Goal: Task Accomplishment & Management: Use online tool/utility

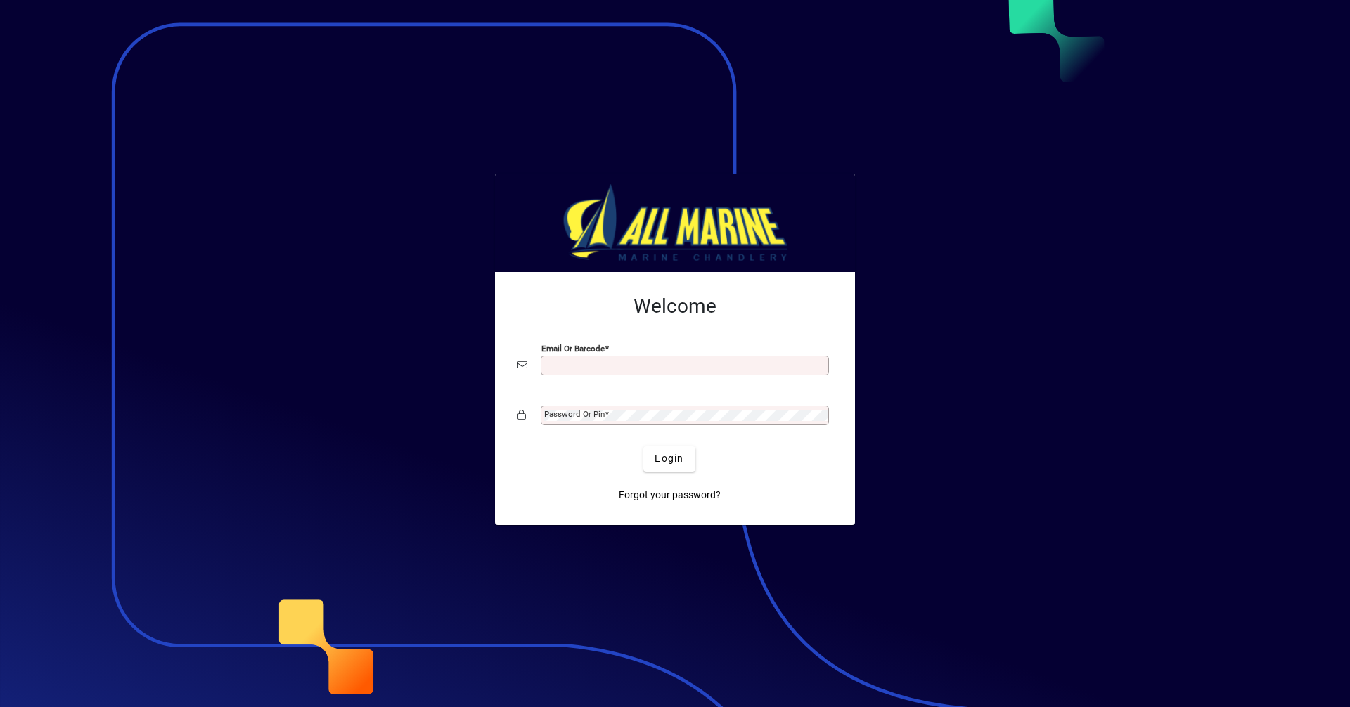
click at [589, 363] on input "Email or Barcode" at bounding box center [686, 365] width 284 height 11
type input "**********"
click at [679, 464] on span "Login" at bounding box center [669, 459] width 29 height 15
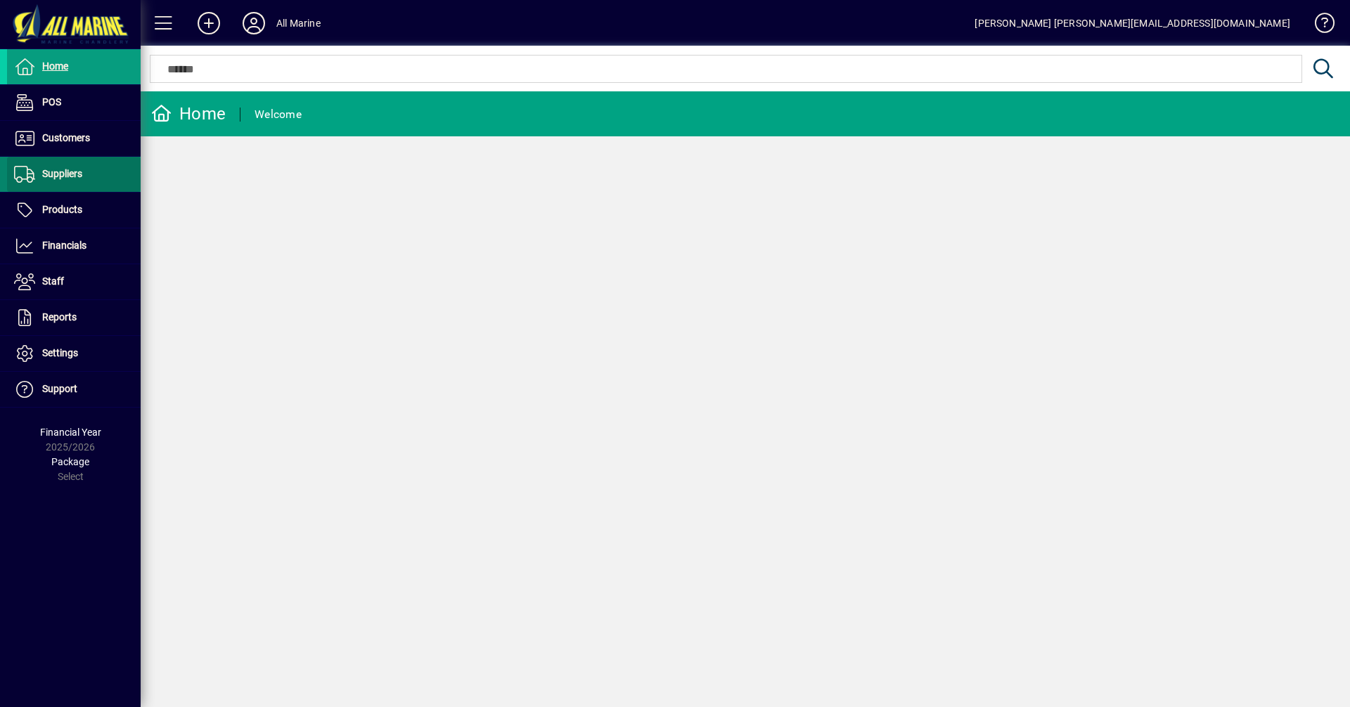
click at [69, 177] on span "Suppliers" at bounding box center [62, 173] width 40 height 11
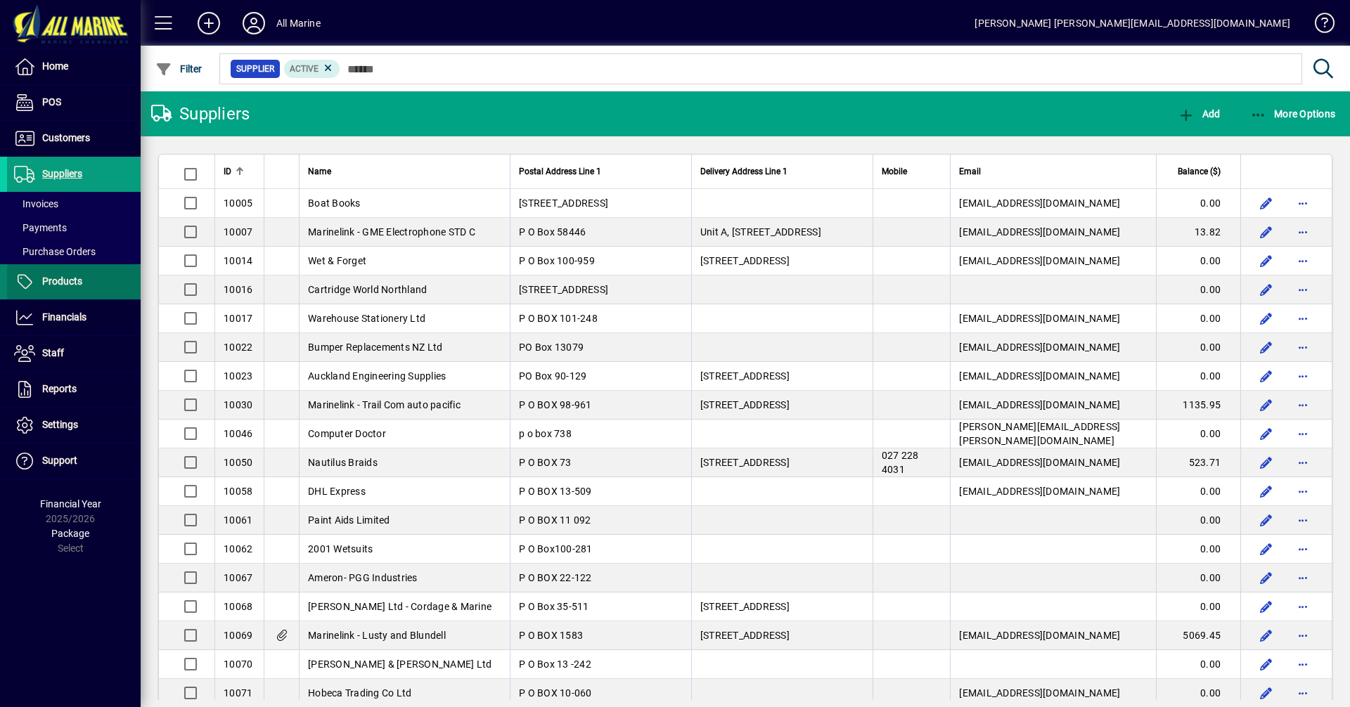
click at [75, 287] on span "Products" at bounding box center [62, 281] width 40 height 11
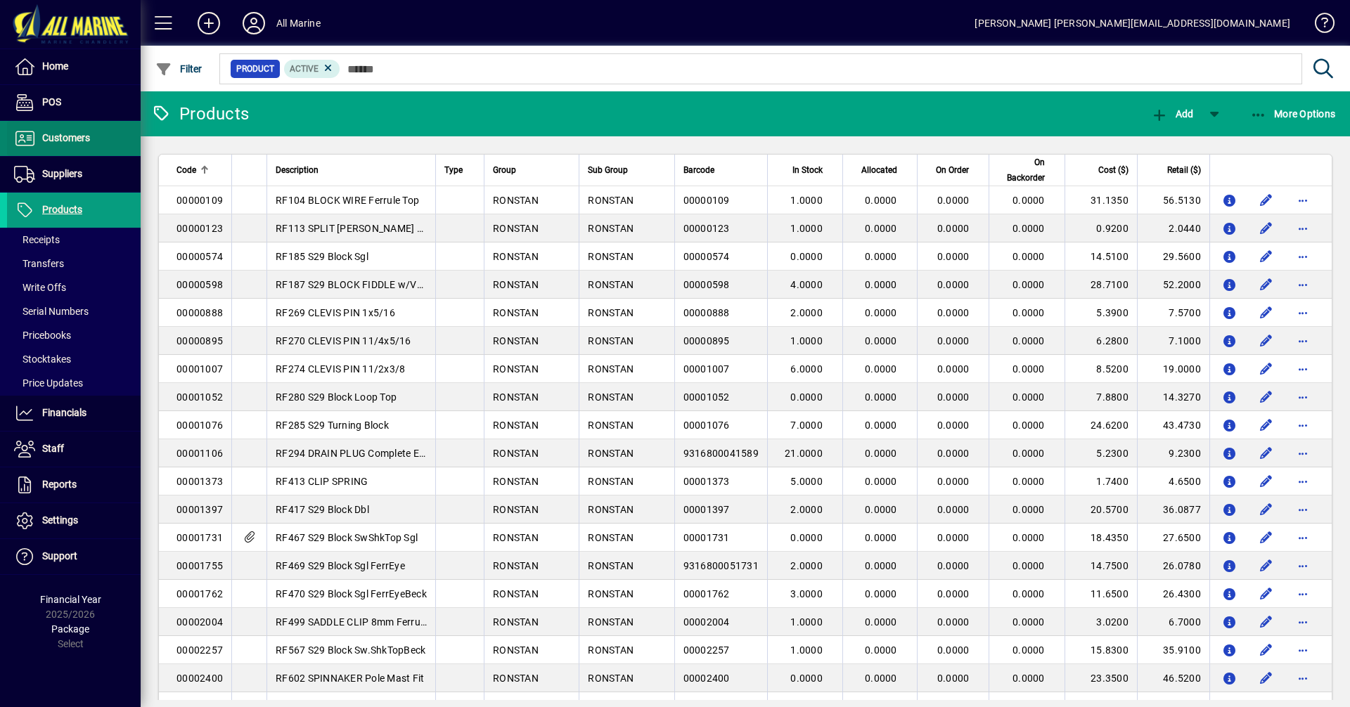
click at [67, 133] on span "Customers" at bounding box center [66, 137] width 48 height 11
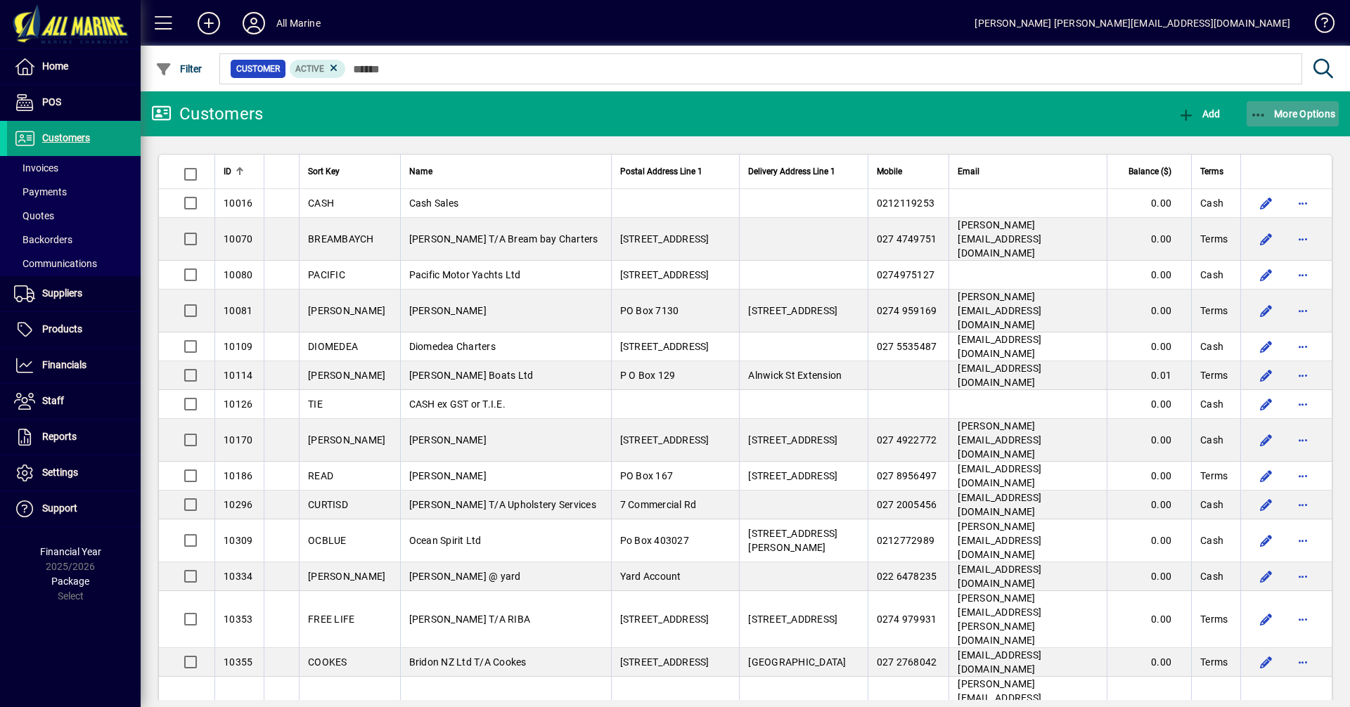
click at [1280, 113] on span "More Options" at bounding box center [1293, 113] width 86 height 11
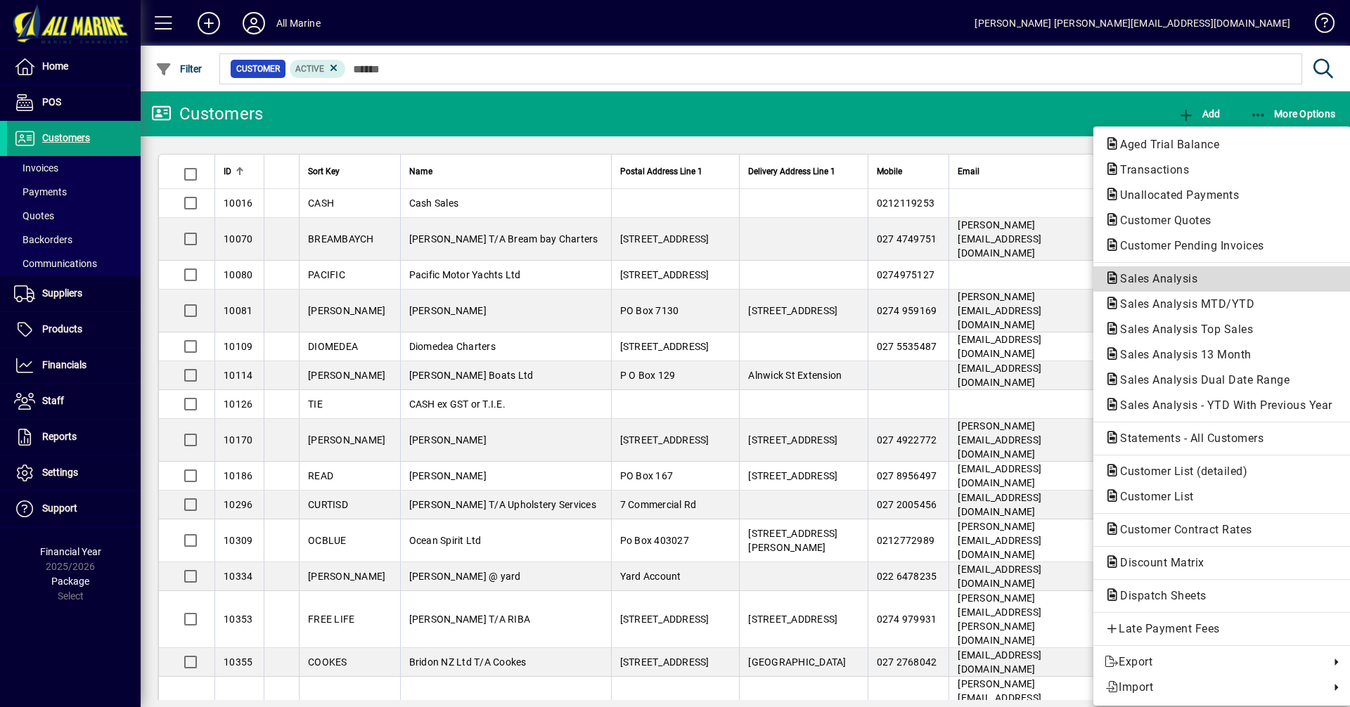
click at [1158, 284] on span "Sales Analysis" at bounding box center [1155, 278] width 100 height 13
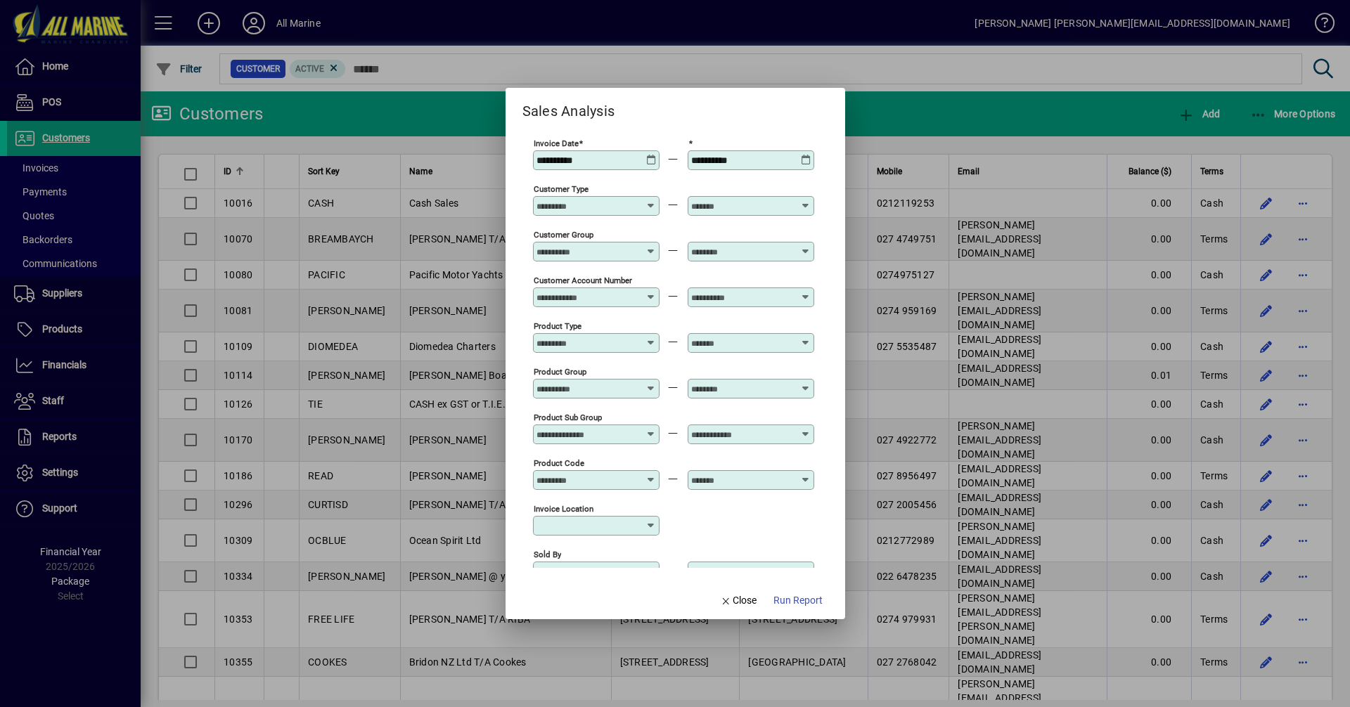
click at [653, 155] on icon at bounding box center [651, 155] width 11 height 0
type input "**********"
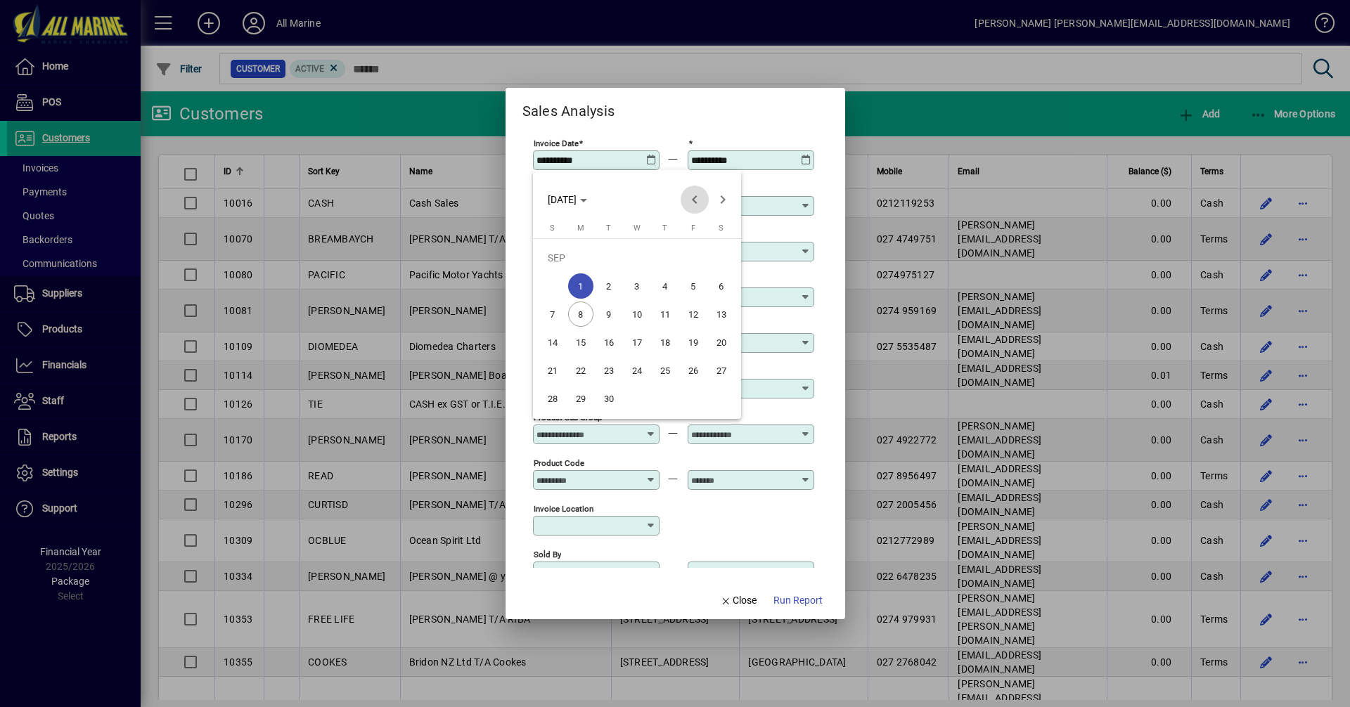
click at [698, 201] on span "Previous month" at bounding box center [695, 200] width 28 height 28
click at [697, 257] on span "1" at bounding box center [693, 257] width 25 height 25
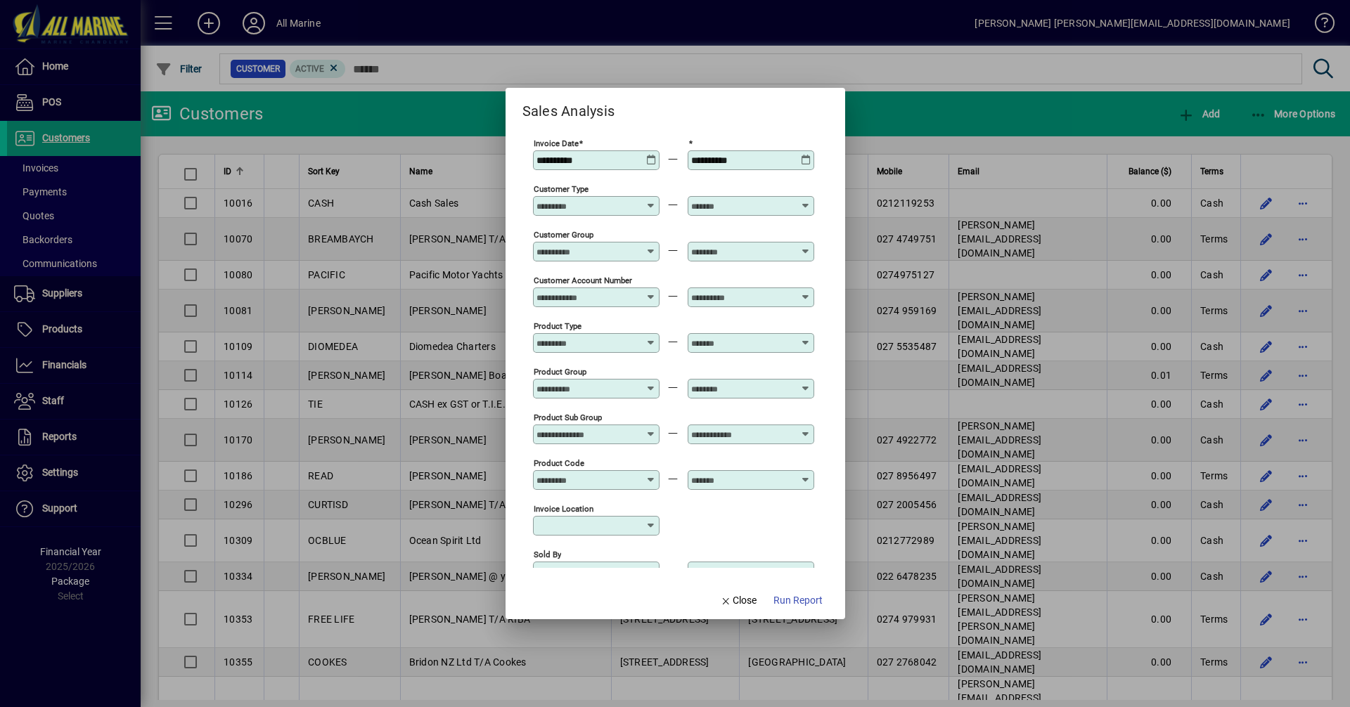
type input "**********"
click at [805, 155] on icon at bounding box center [806, 155] width 11 height 0
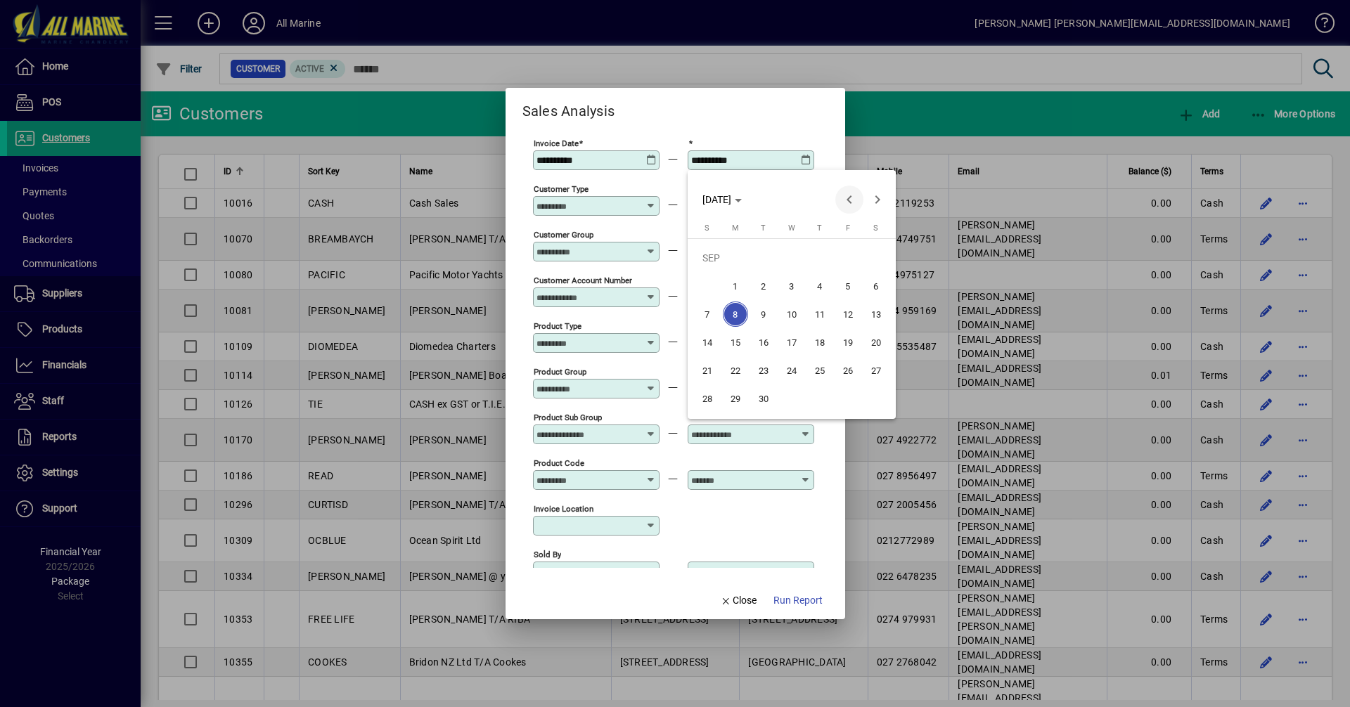
click at [853, 194] on span "Previous month" at bounding box center [849, 200] width 28 height 28
click at [876, 284] on span "9" at bounding box center [876, 286] width 25 height 25
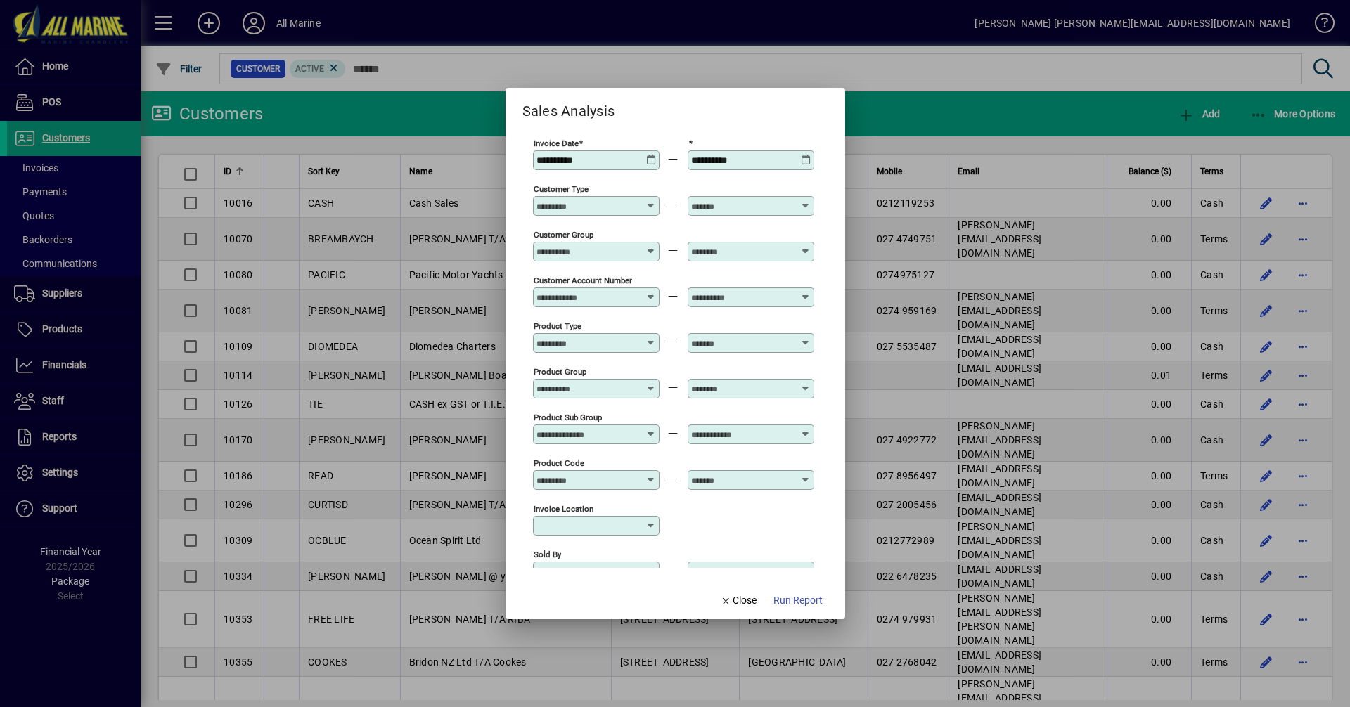
type input "**********"
click at [804, 596] on span "Run Report" at bounding box center [798, 601] width 49 height 15
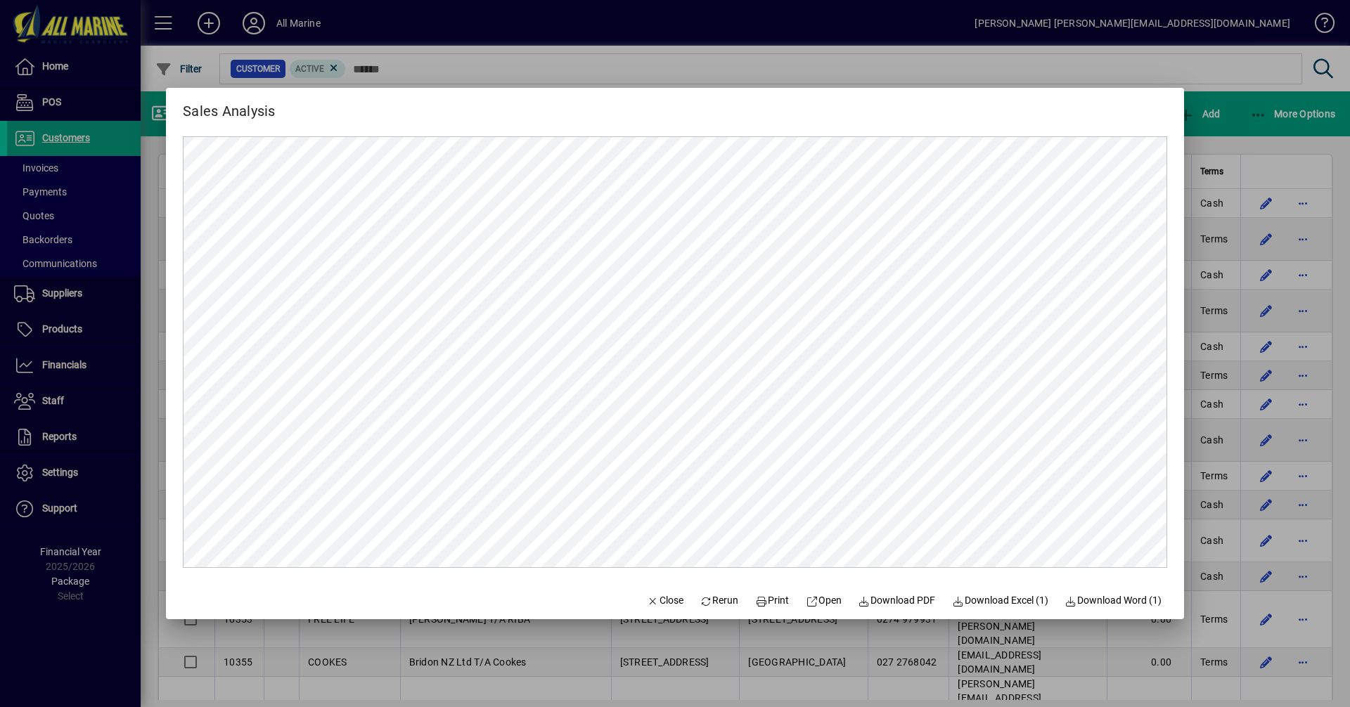
click at [1239, 127] on div at bounding box center [675, 353] width 1350 height 707
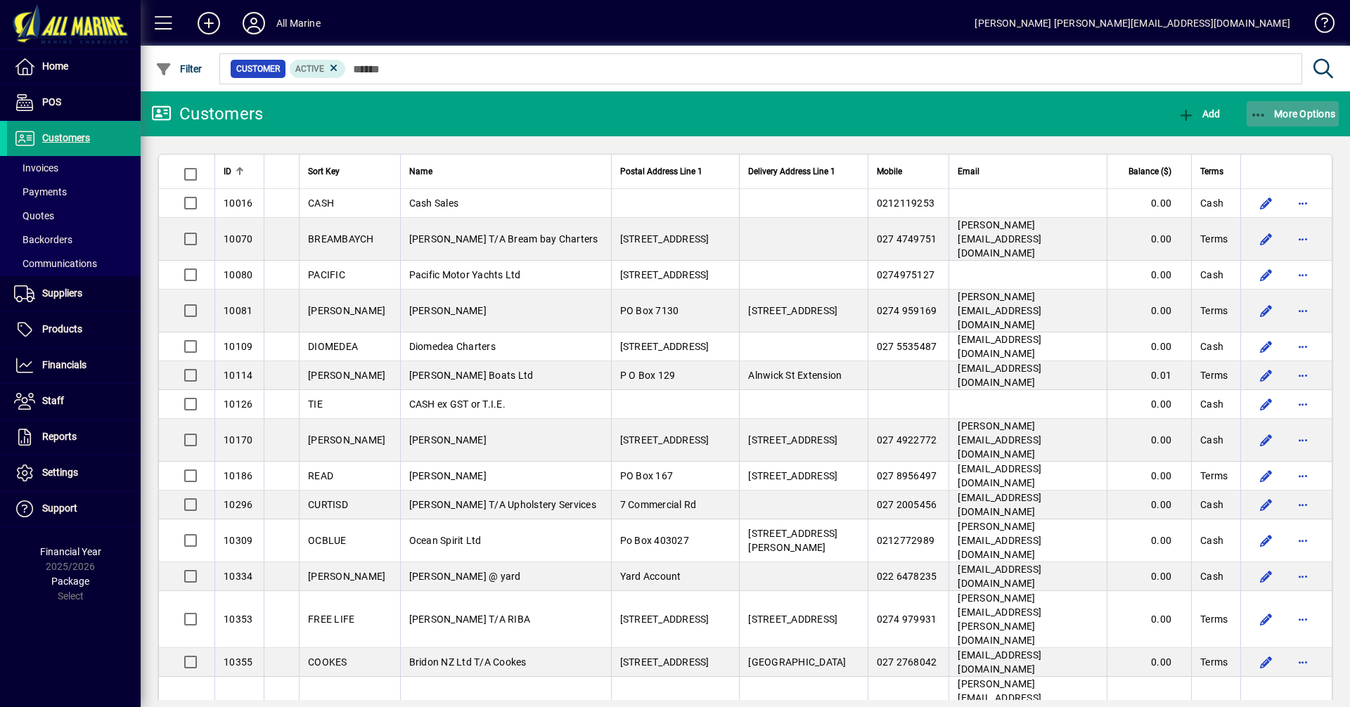
click at [1272, 117] on span "More Options" at bounding box center [1293, 113] width 86 height 11
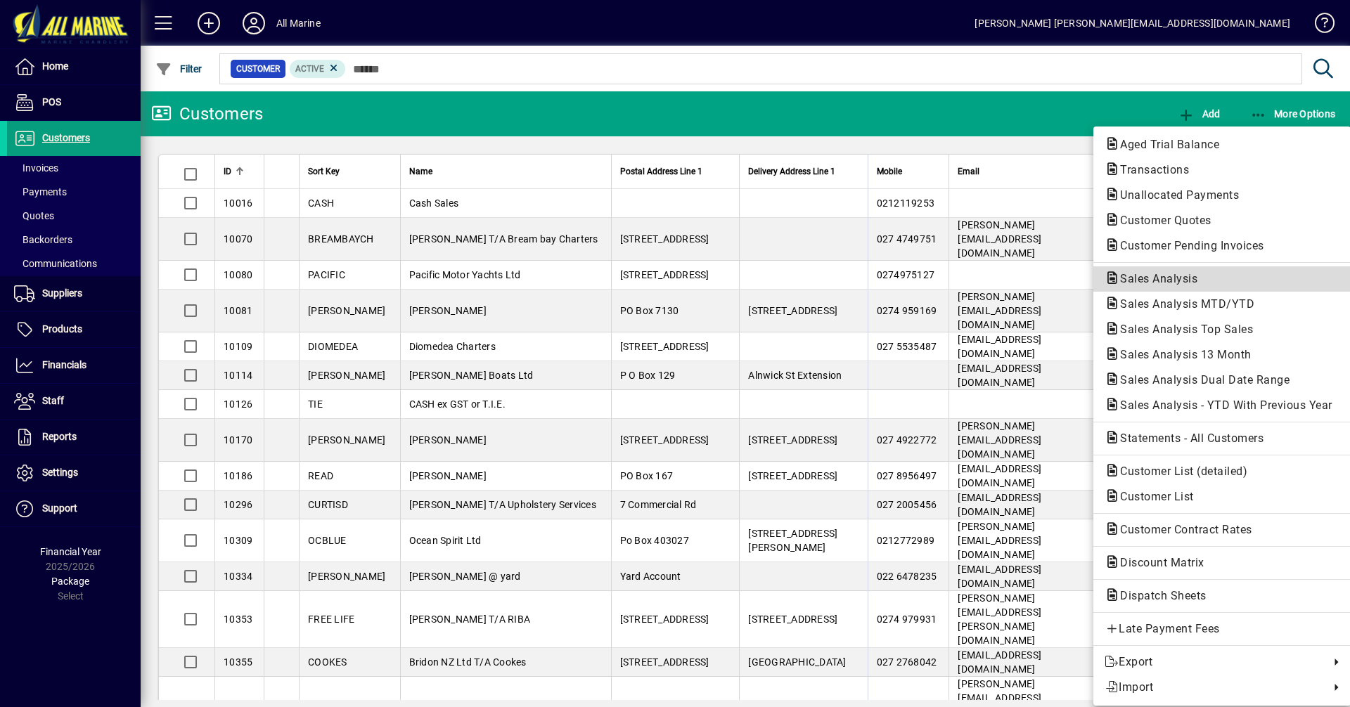
click at [1148, 281] on span "Sales Analysis" at bounding box center [1155, 278] width 100 height 13
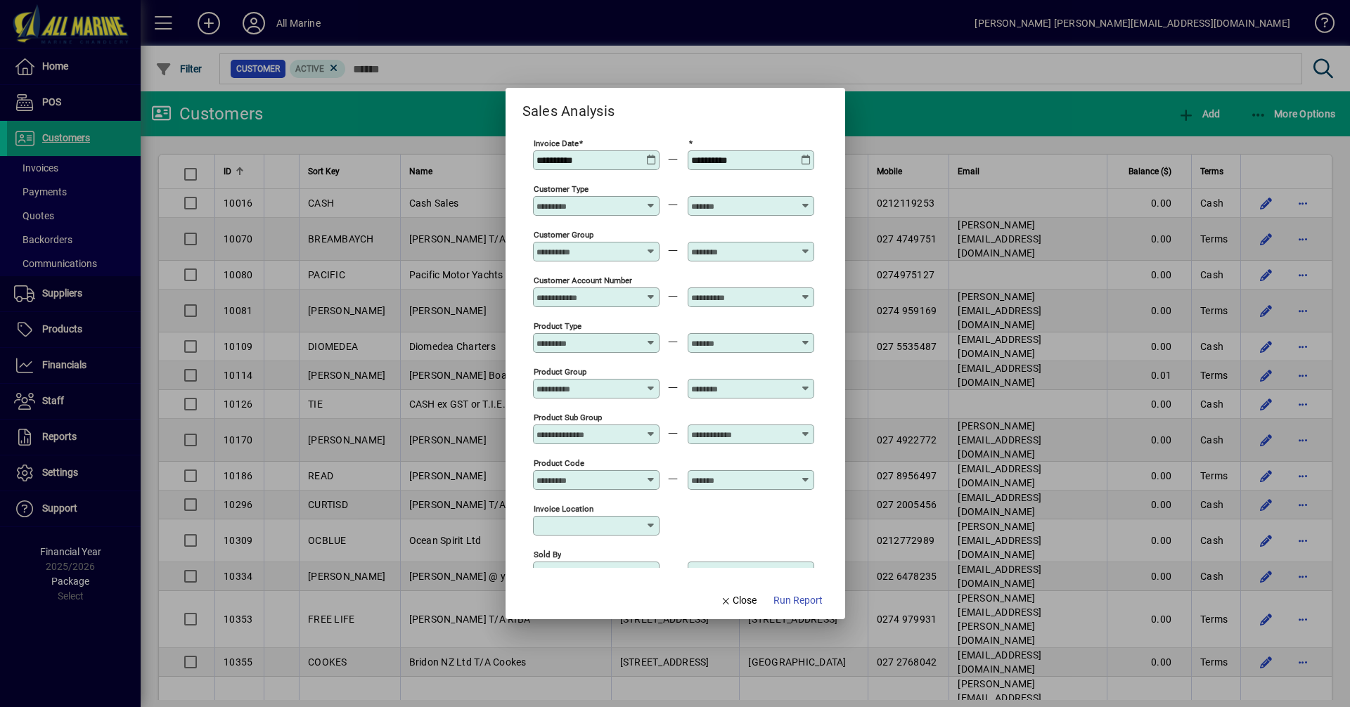
click at [651, 155] on icon at bounding box center [651, 155] width 11 height 0
type input "**********"
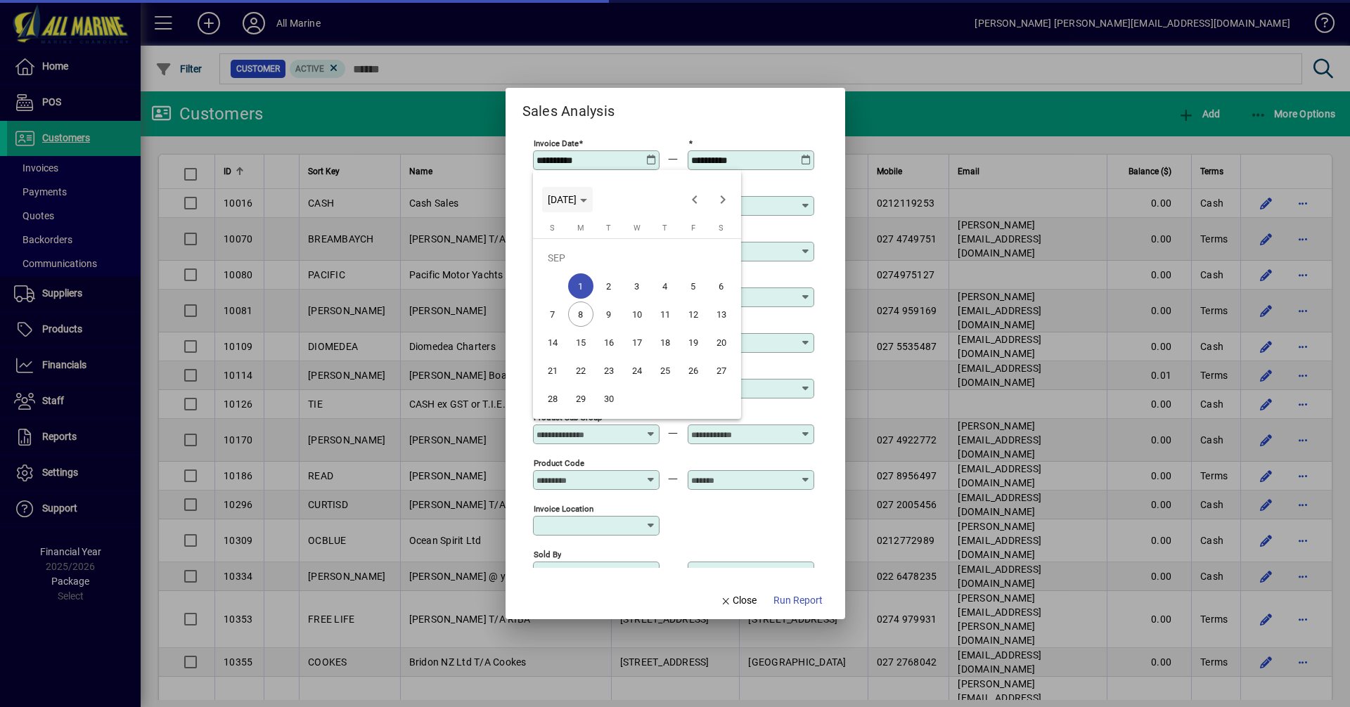
click at [577, 201] on span "[DATE]" at bounding box center [562, 199] width 29 height 11
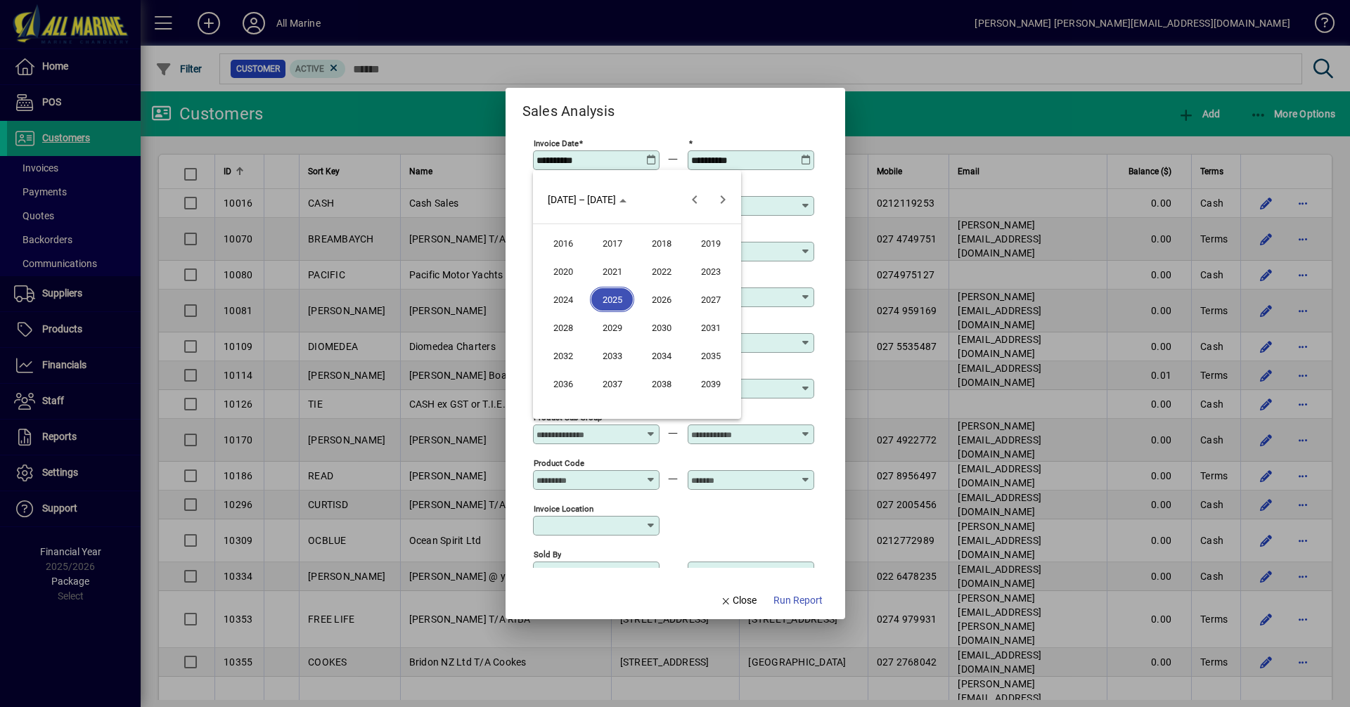
click at [556, 298] on span "2024" at bounding box center [563, 299] width 44 height 25
click at [553, 325] on span "SEP" at bounding box center [563, 327] width 44 height 25
click at [549, 281] on span "1" at bounding box center [552, 286] width 25 height 25
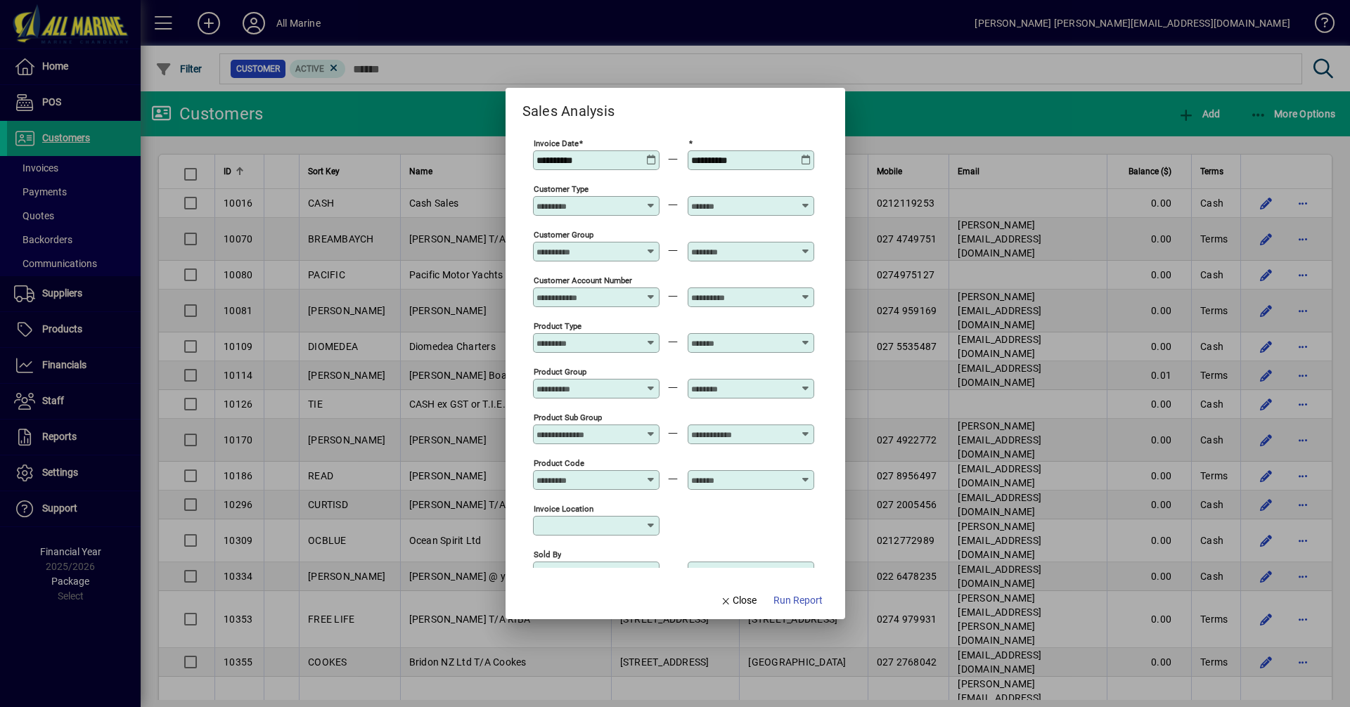
type input "**********"
click at [805, 155] on icon at bounding box center [806, 155] width 11 height 0
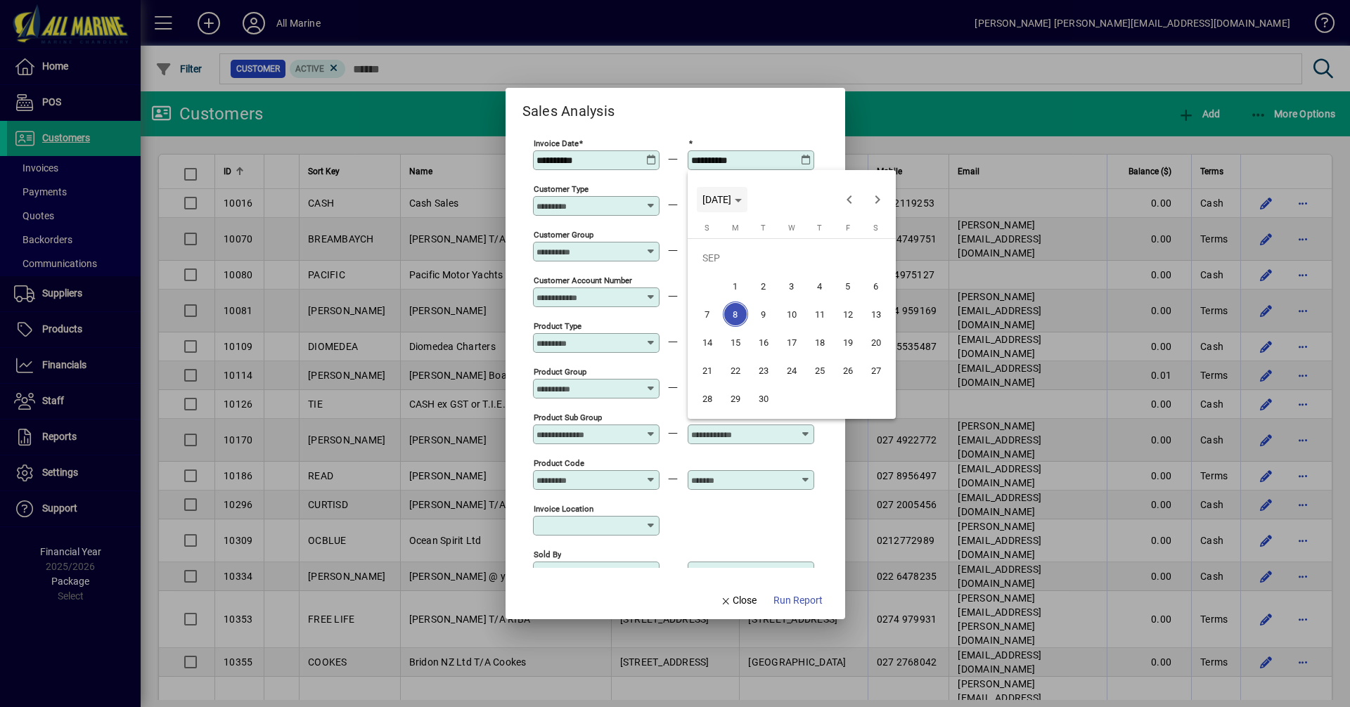
click at [731, 203] on span "[DATE]" at bounding box center [717, 199] width 29 height 11
click at [724, 306] on span "2024" at bounding box center [718, 299] width 44 height 25
click at [722, 328] on span "SEP" at bounding box center [718, 327] width 44 height 25
click at [731, 311] on span "9" at bounding box center [735, 314] width 25 height 25
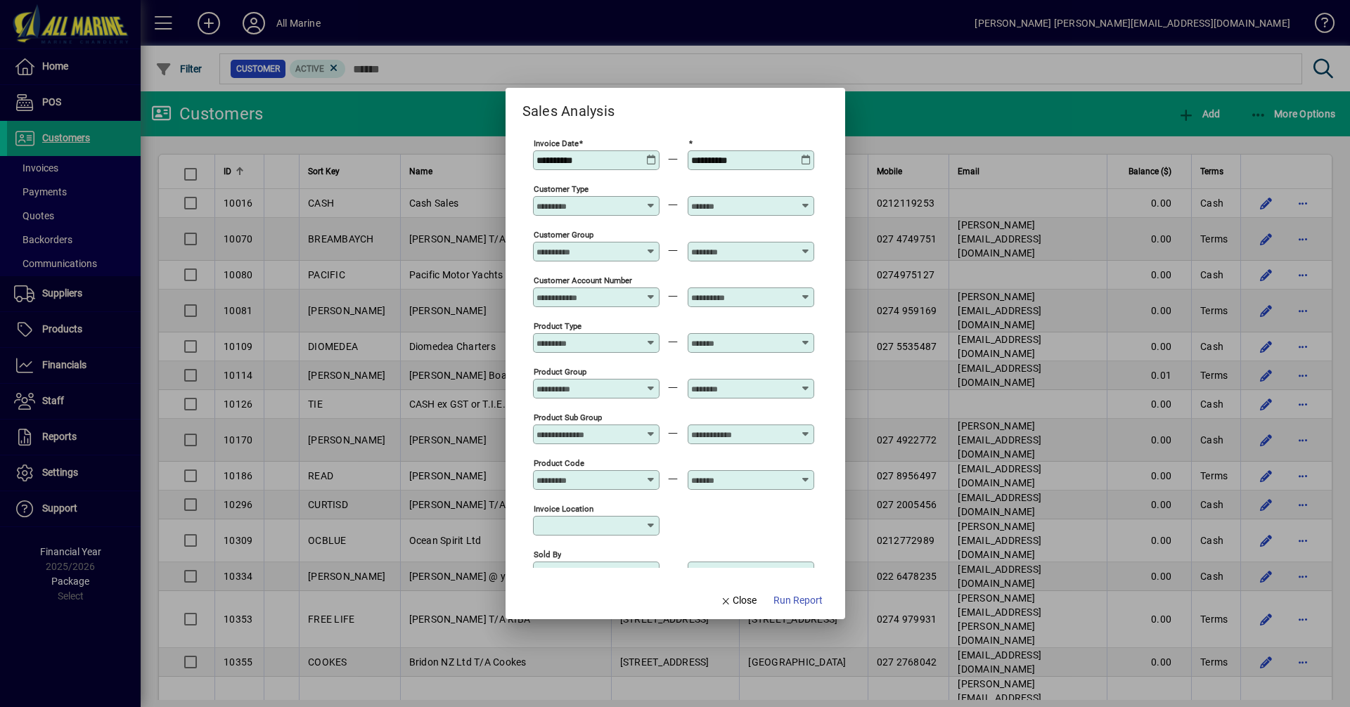
click at [807, 155] on icon at bounding box center [806, 155] width 11 height 0
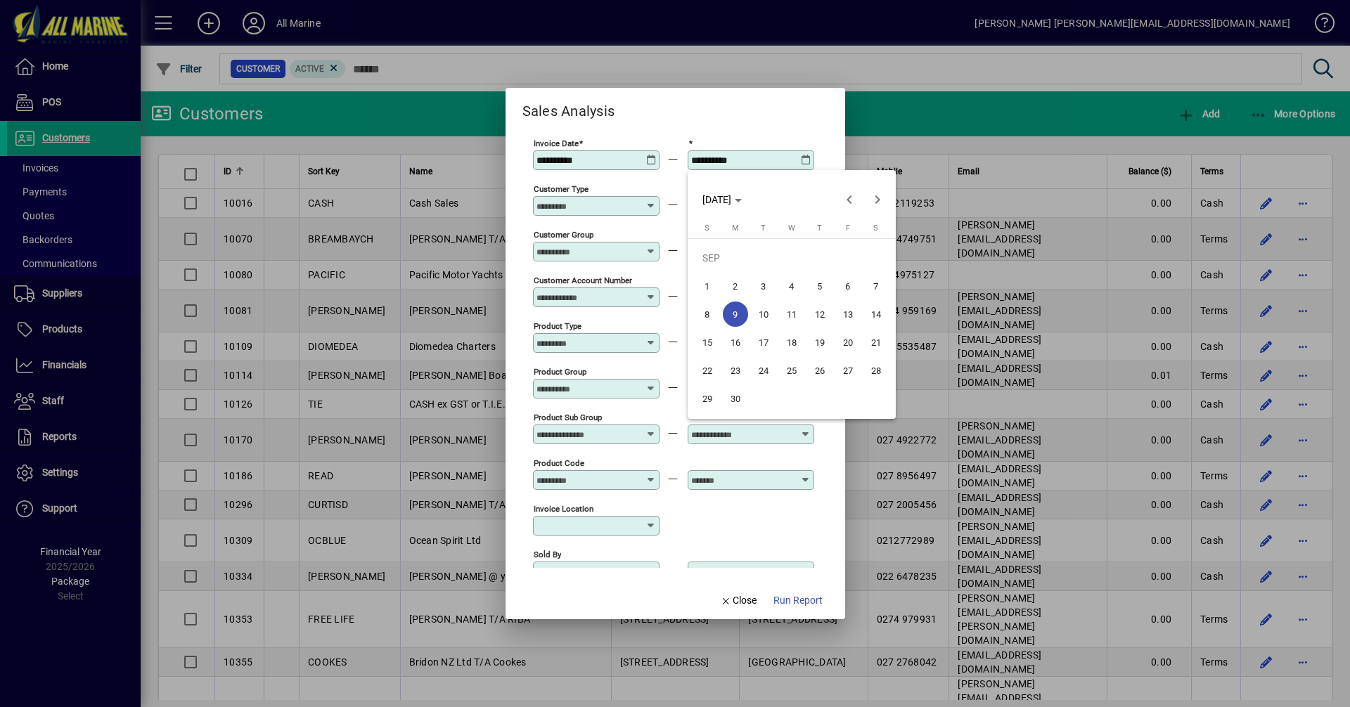
click at [711, 312] on span "8" at bounding box center [707, 314] width 25 height 25
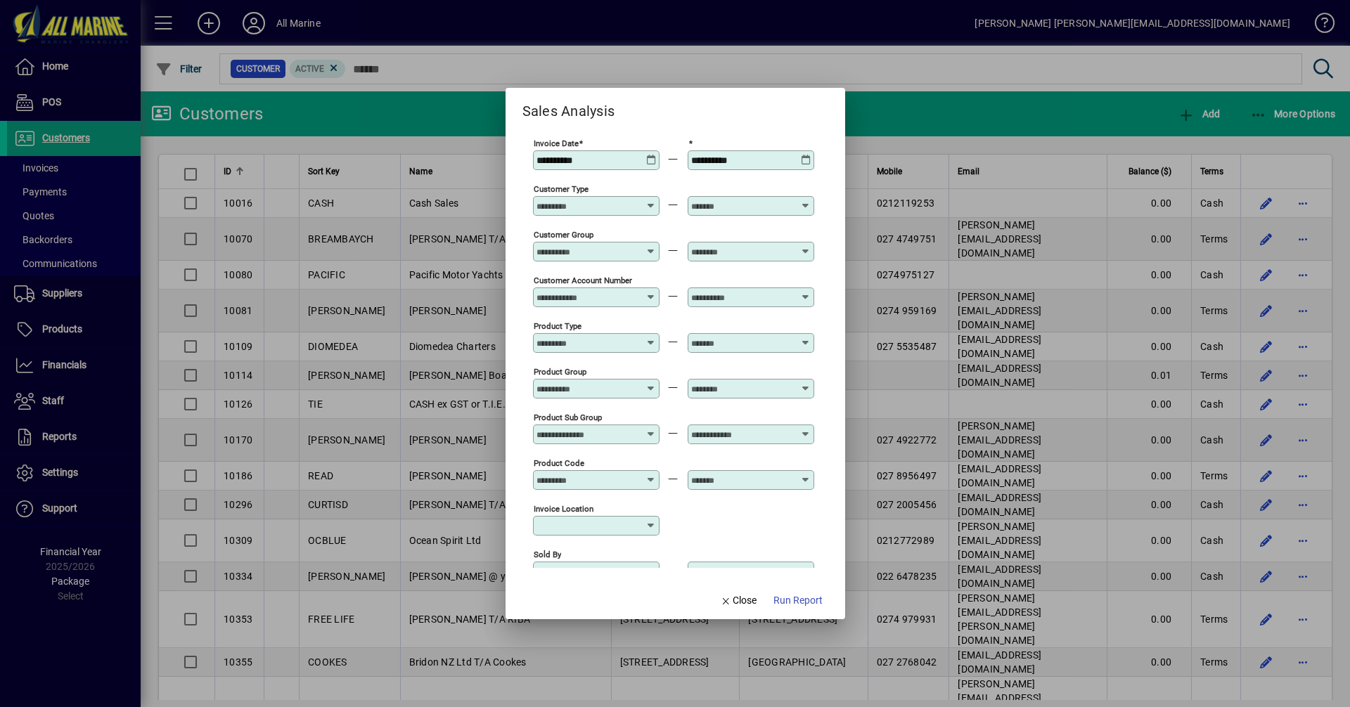
type input "**********"
click at [798, 597] on span "Run Report" at bounding box center [798, 601] width 49 height 15
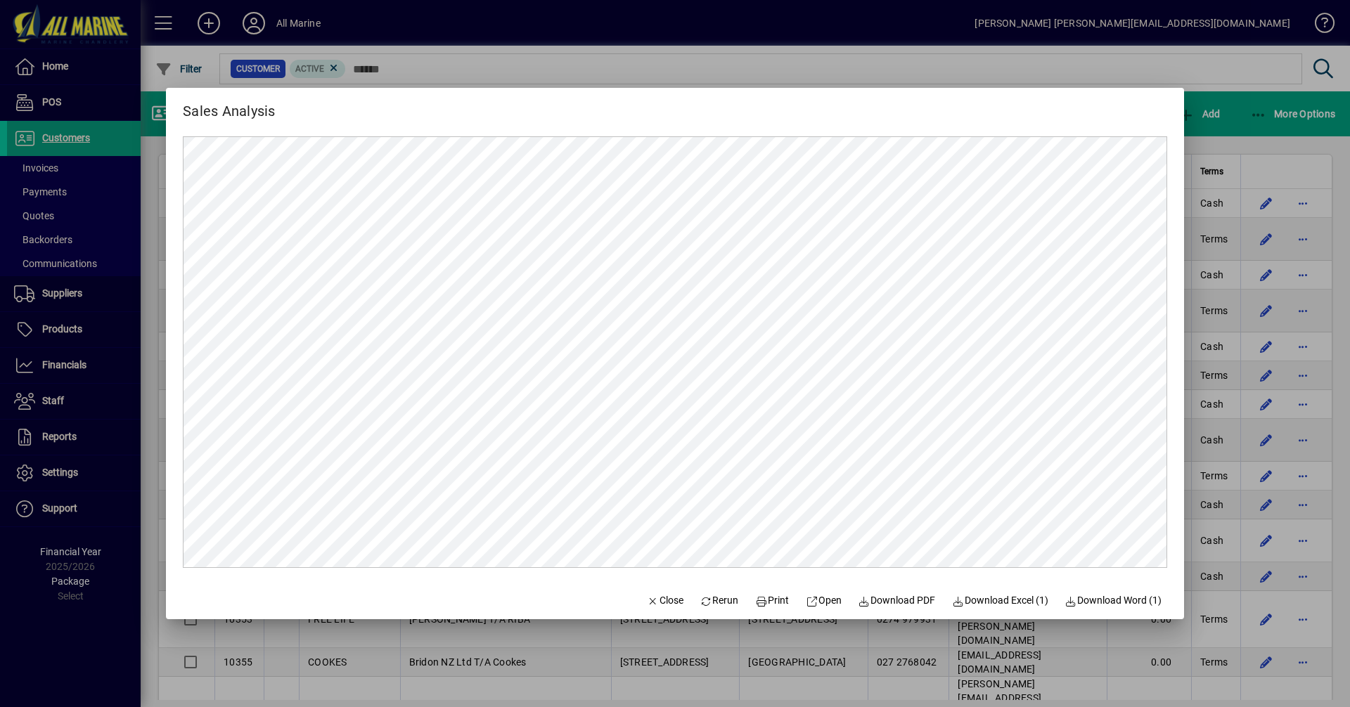
click at [1243, 128] on div at bounding box center [675, 353] width 1350 height 707
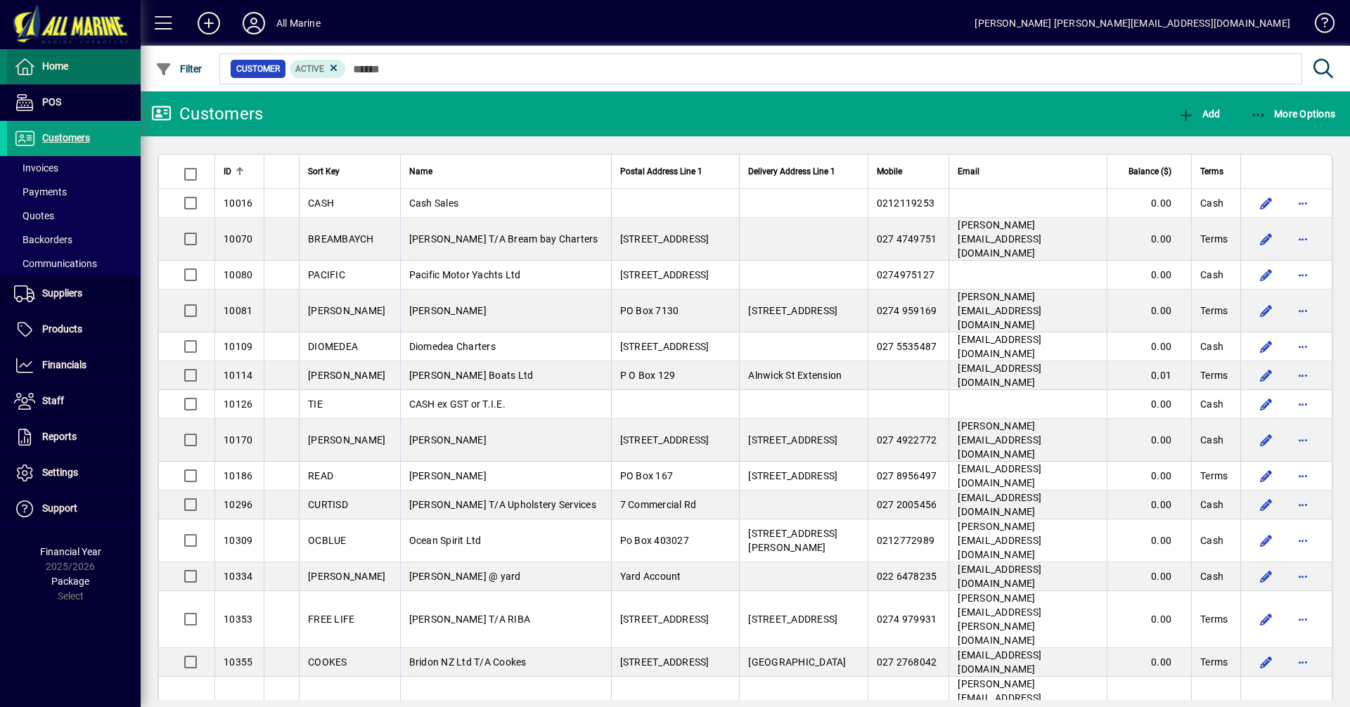
click at [60, 68] on span "Home" at bounding box center [55, 65] width 26 height 11
